Goal: Task Accomplishment & Management: Use online tool/utility

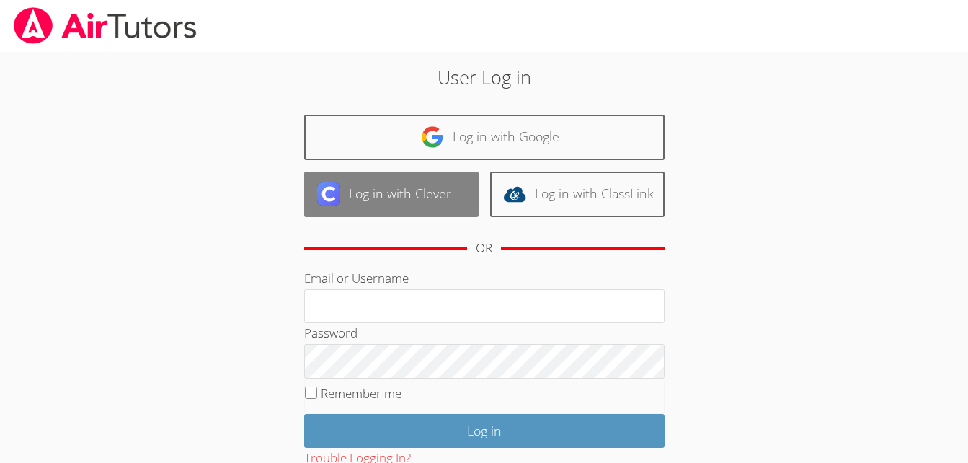
click at [444, 185] on link "Log in with Clever" at bounding box center [391, 194] width 175 height 45
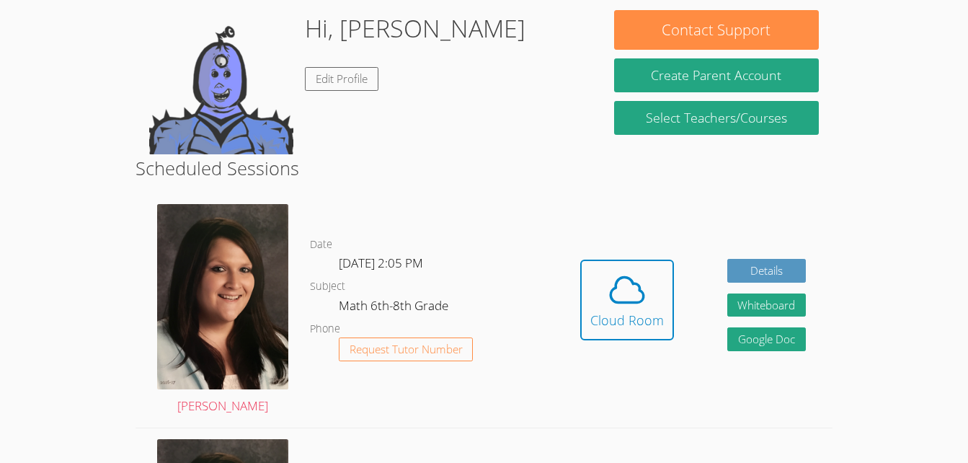
scroll to position [129, 0]
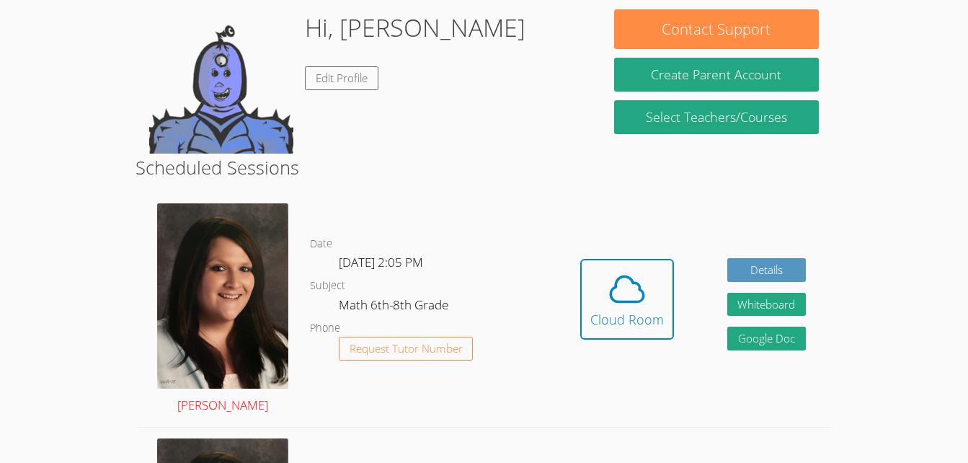
click at [211, 209] on img at bounding box center [222, 295] width 131 height 185
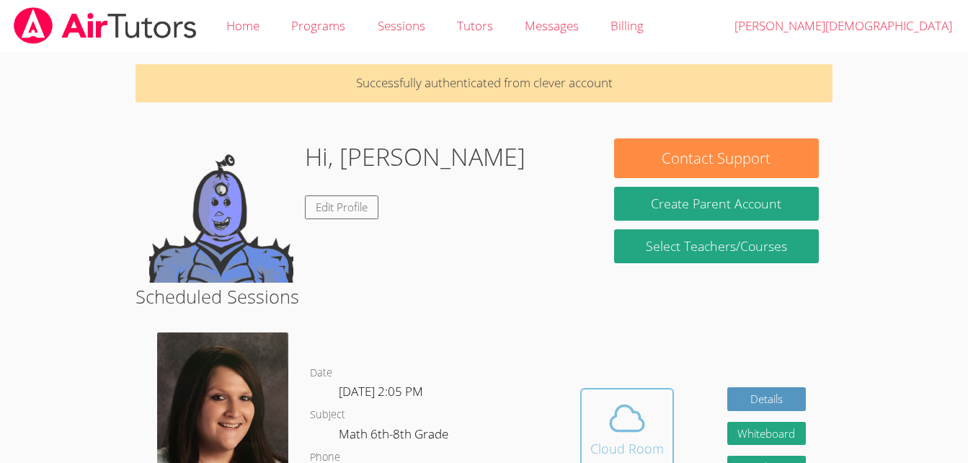
click at [625, 425] on icon at bounding box center [627, 418] width 40 height 40
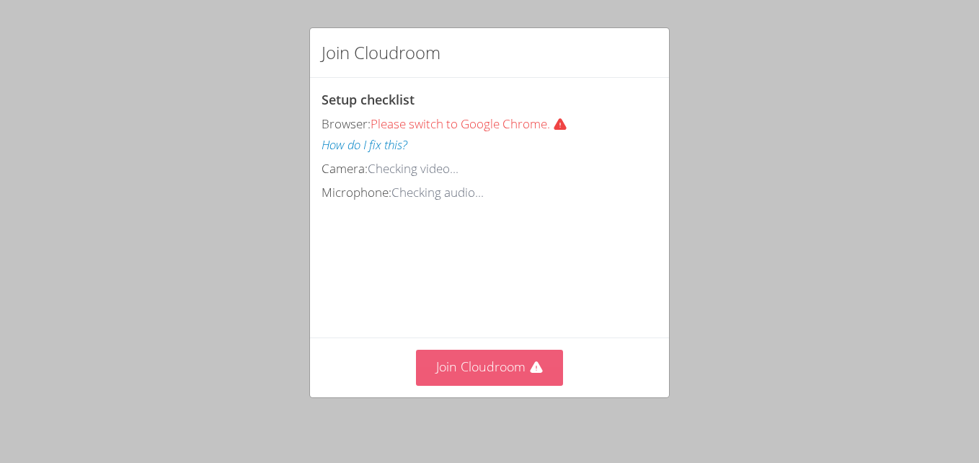
click at [500, 371] on button "Join Cloudroom" at bounding box center [490, 367] width 148 height 35
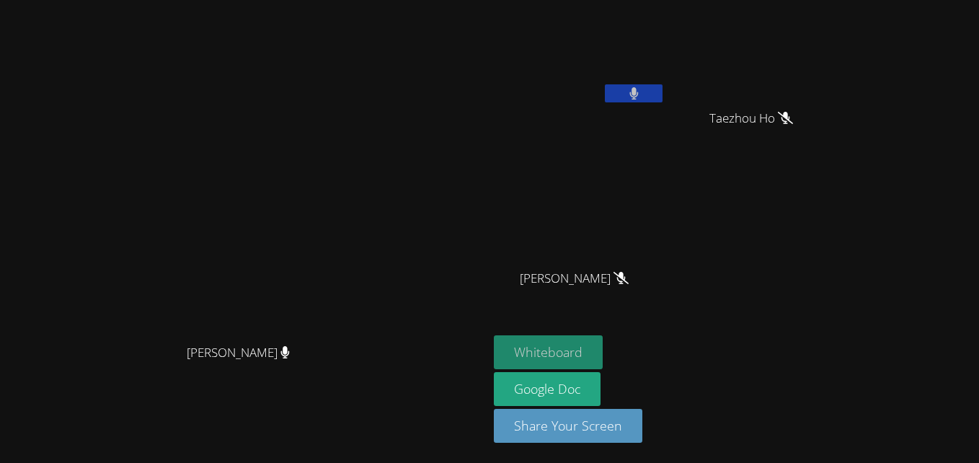
click at [603, 355] on button "Whiteboard" at bounding box center [548, 352] width 109 height 34
click at [663, 93] on button at bounding box center [634, 93] width 58 height 18
click at [603, 363] on button "Whiteboard" at bounding box center [548, 352] width 109 height 34
